Goal: Entertainment & Leisure: Consume media (video, audio)

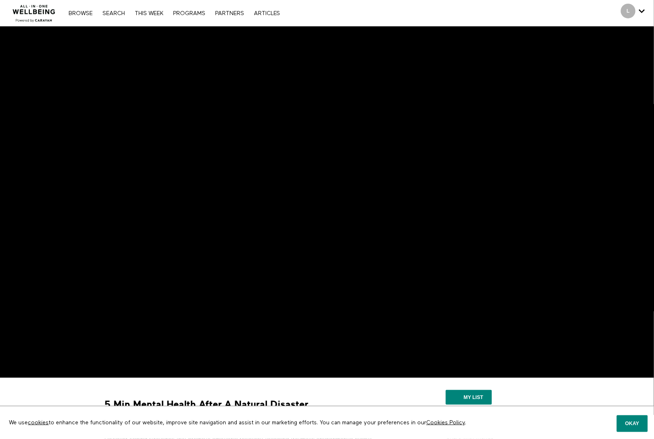
drag, startPoint x: 25, startPoint y: 389, endPoint x: 22, endPoint y: 377, distance: 13.0
